Goal: Task Accomplishment & Management: Manage account settings

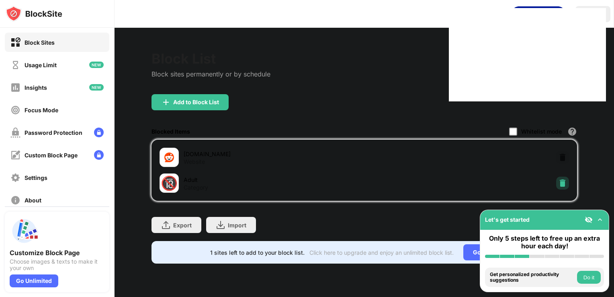
click at [564, 179] on img at bounding box center [563, 183] width 8 height 8
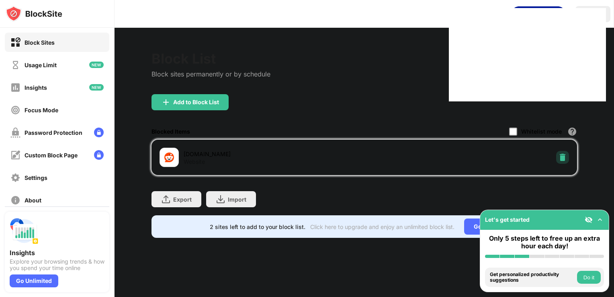
click at [559, 153] on img at bounding box center [563, 157] width 8 height 8
